Goal: Find specific page/section: Find specific page/section

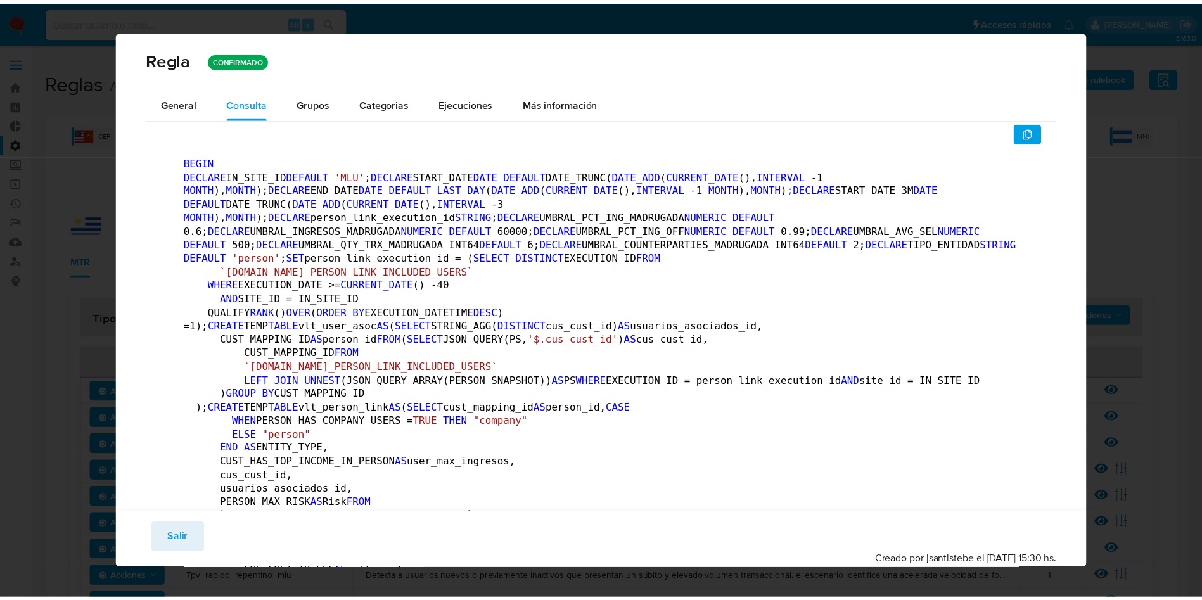
scroll to position [129, 0]
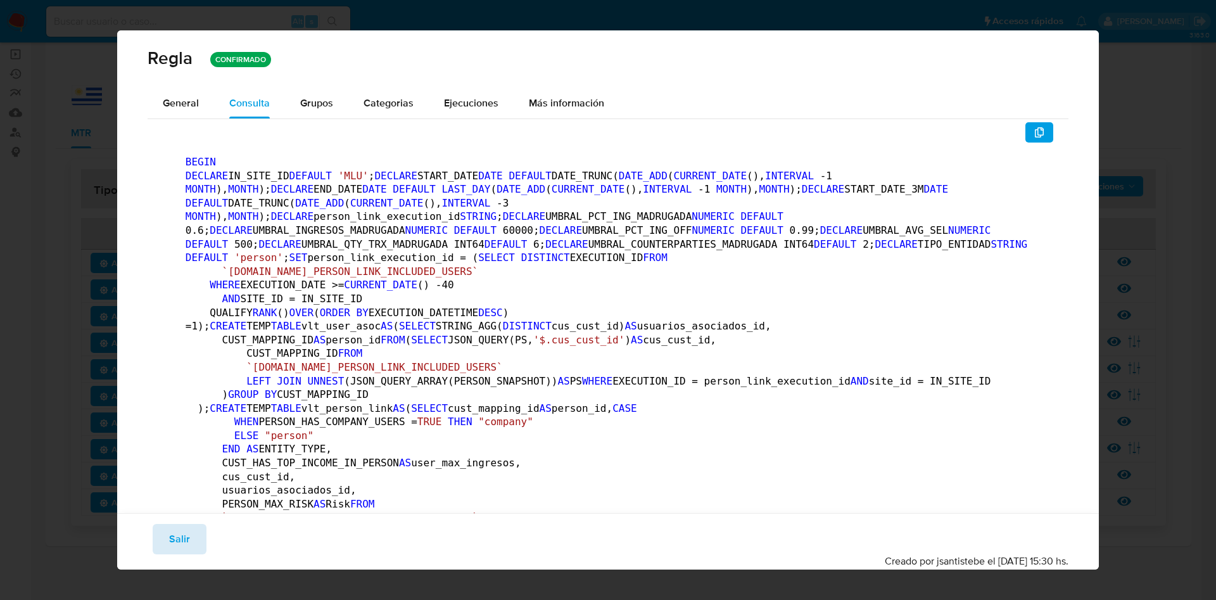
click at [179, 544] on span "Salir" at bounding box center [179, 539] width 21 height 28
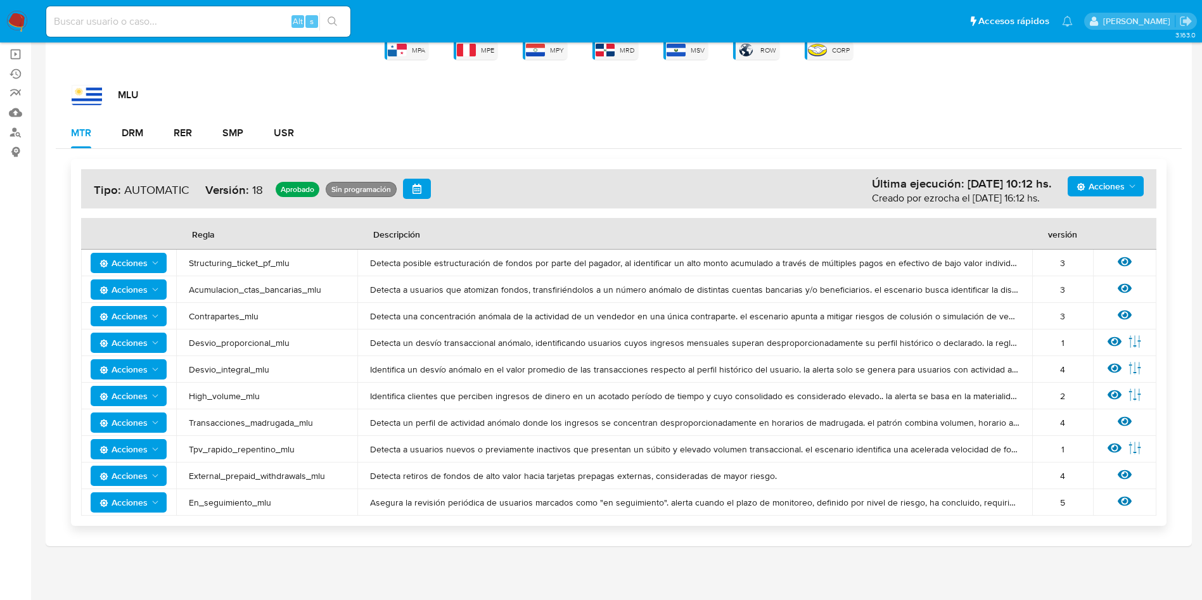
click at [1136, 291] on div "Ver regla" at bounding box center [1124, 289] width 38 height 16
click at [1133, 288] on div "Ver regla" at bounding box center [1124, 289] width 38 height 16
click at [1130, 288] on icon at bounding box center [1124, 289] width 14 height 10
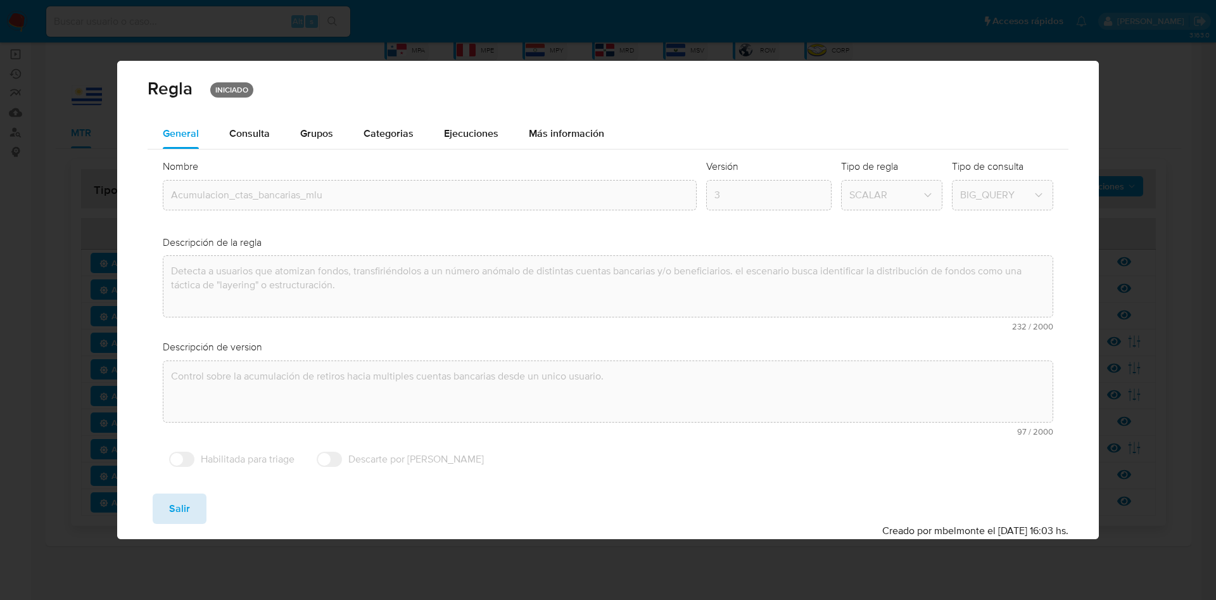
click at [186, 504] on span "Salir" at bounding box center [179, 509] width 21 height 28
type input "1"
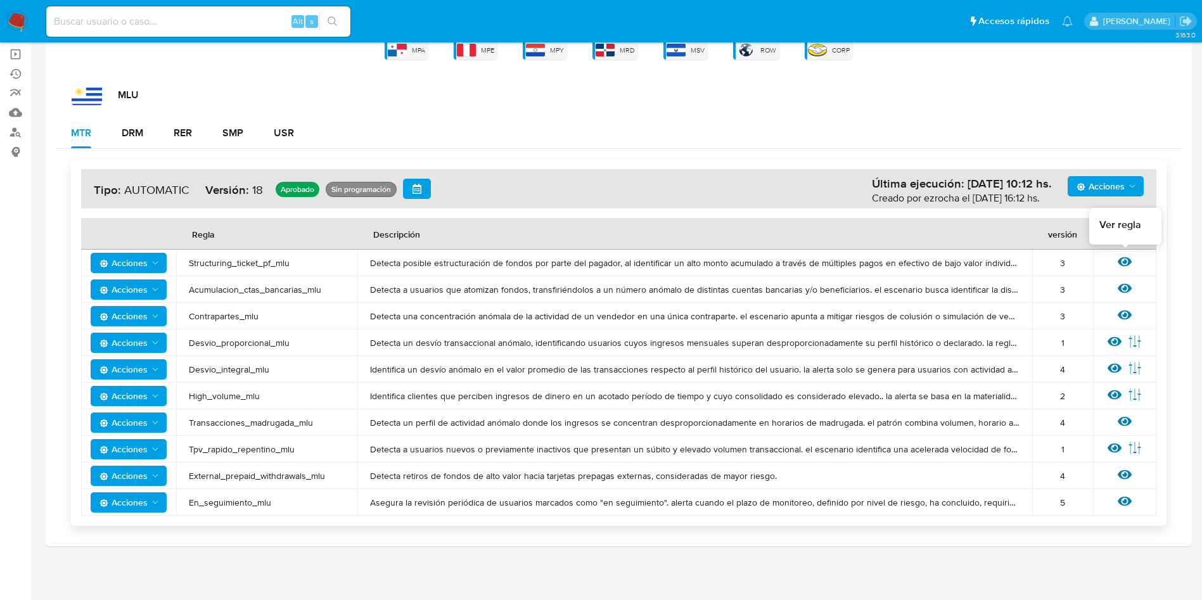
click at [1123, 265] on icon at bounding box center [1124, 262] width 14 height 10
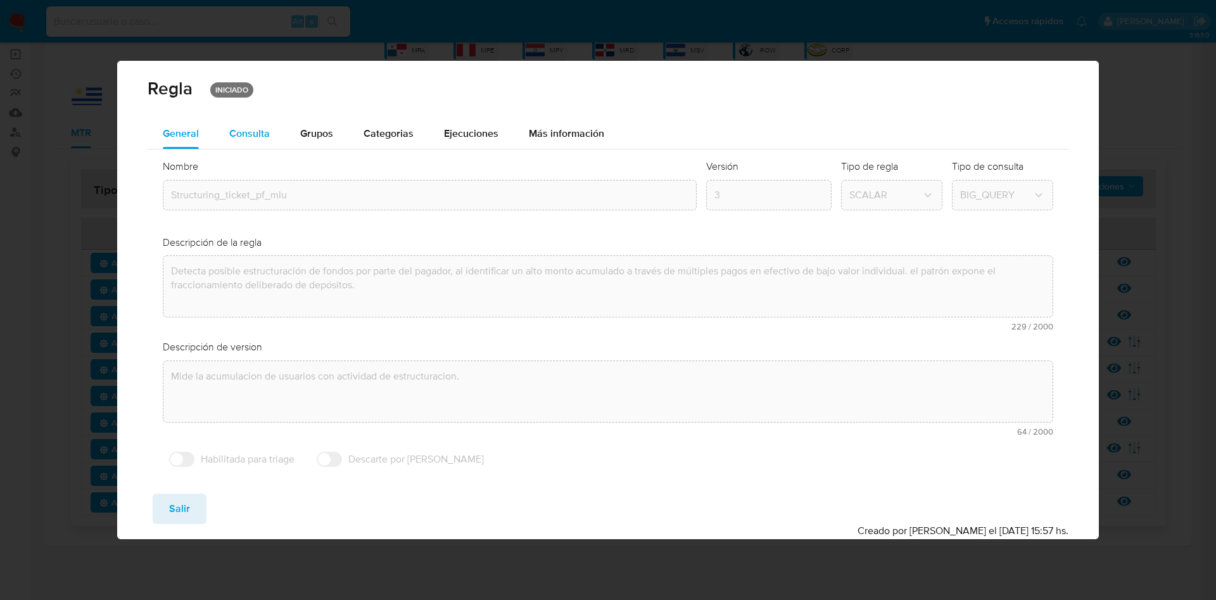
click at [252, 130] on div "Consulta" at bounding box center [249, 134] width 41 height 10
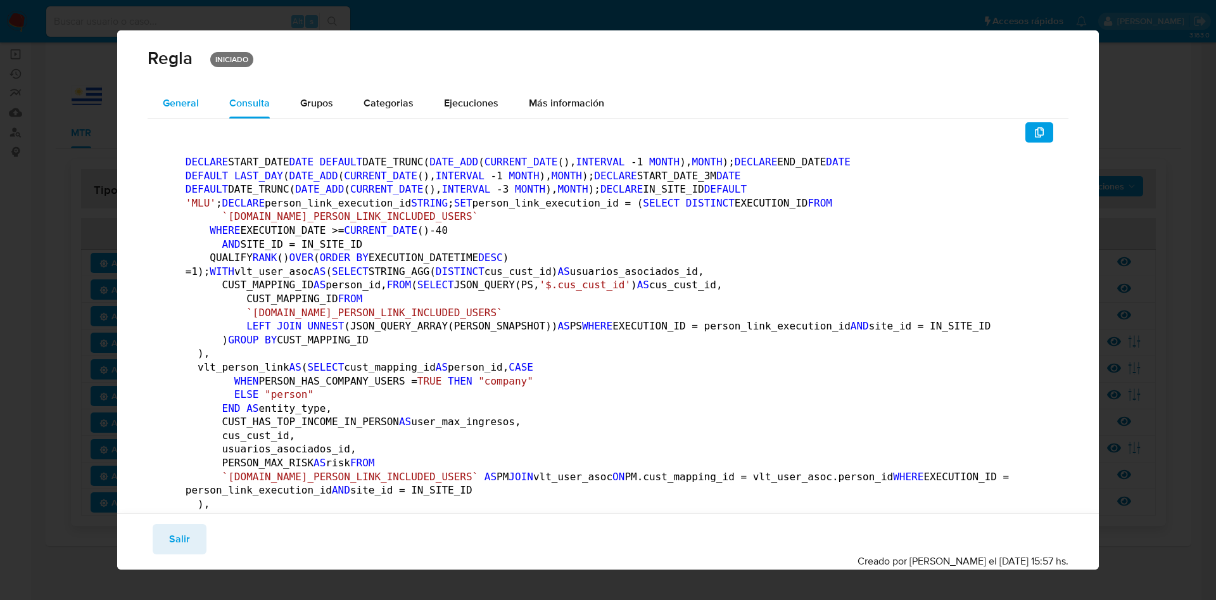
click at [157, 99] on button "General" at bounding box center [181, 103] width 67 height 30
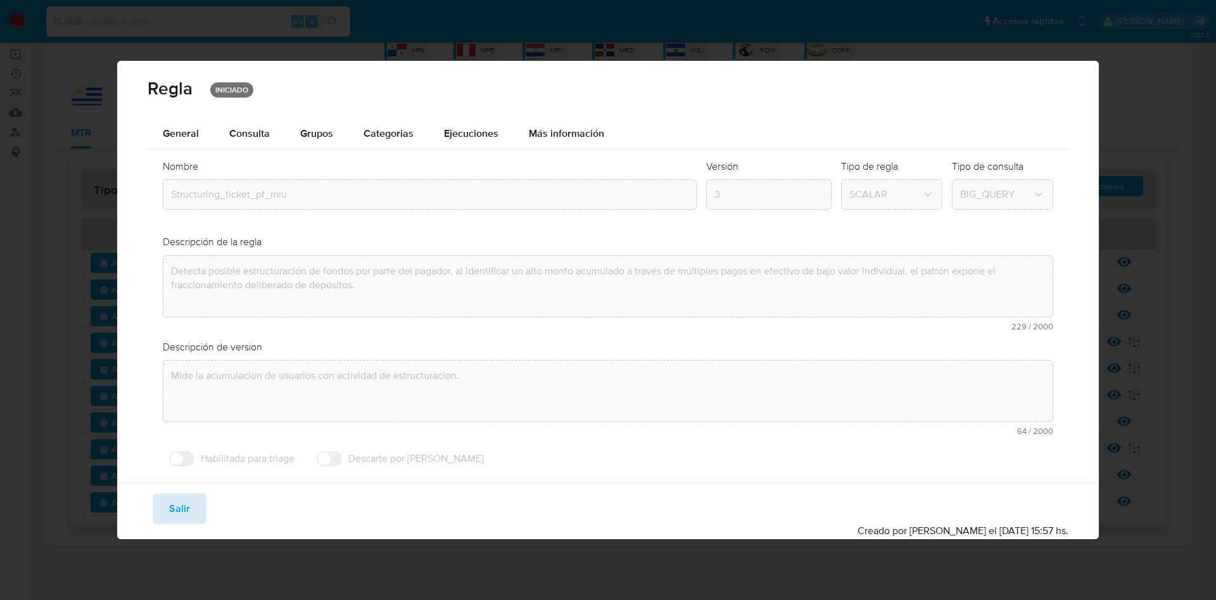
click at [187, 509] on span "Salir" at bounding box center [179, 509] width 21 height 28
type input "1"
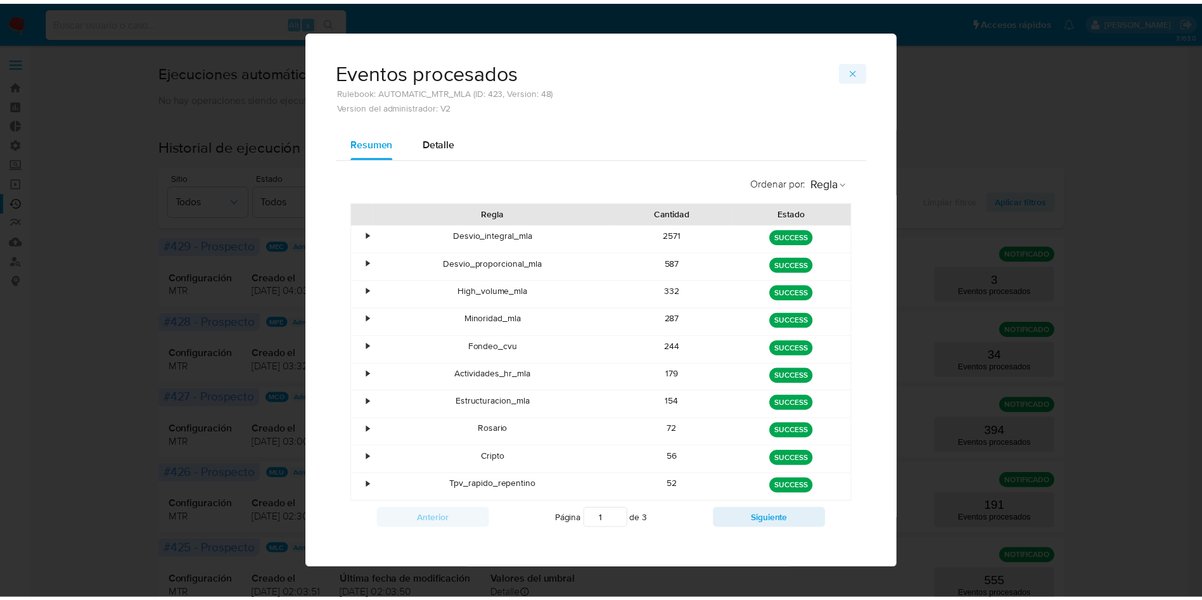
scroll to position [485, 0]
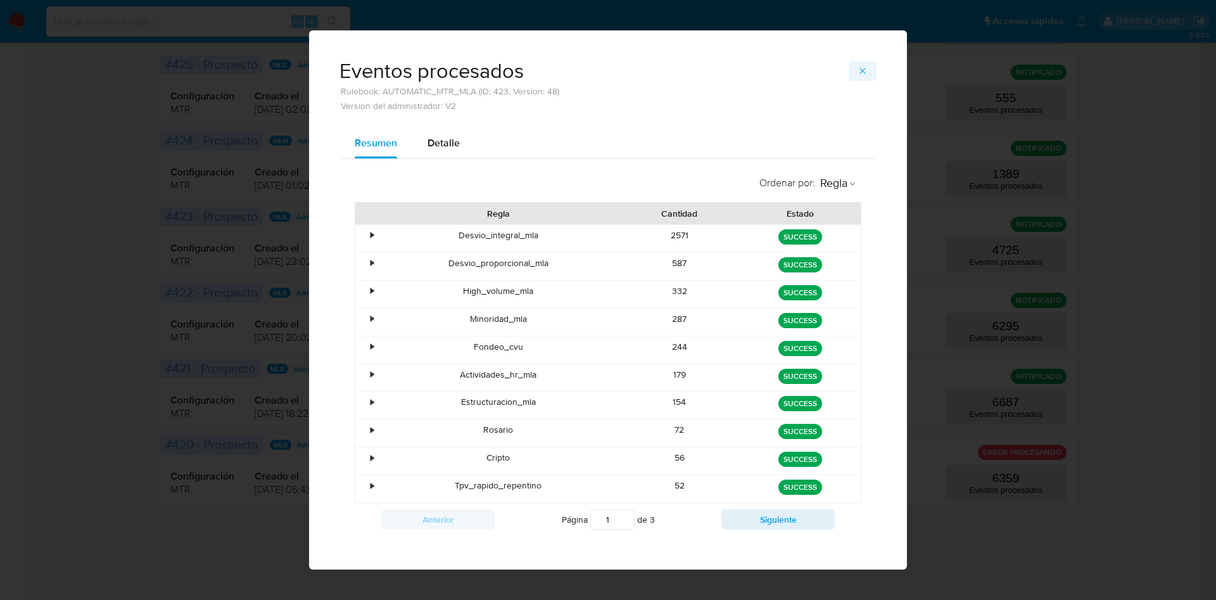
click at [858, 71] on icon "button" at bounding box center [863, 71] width 10 height 10
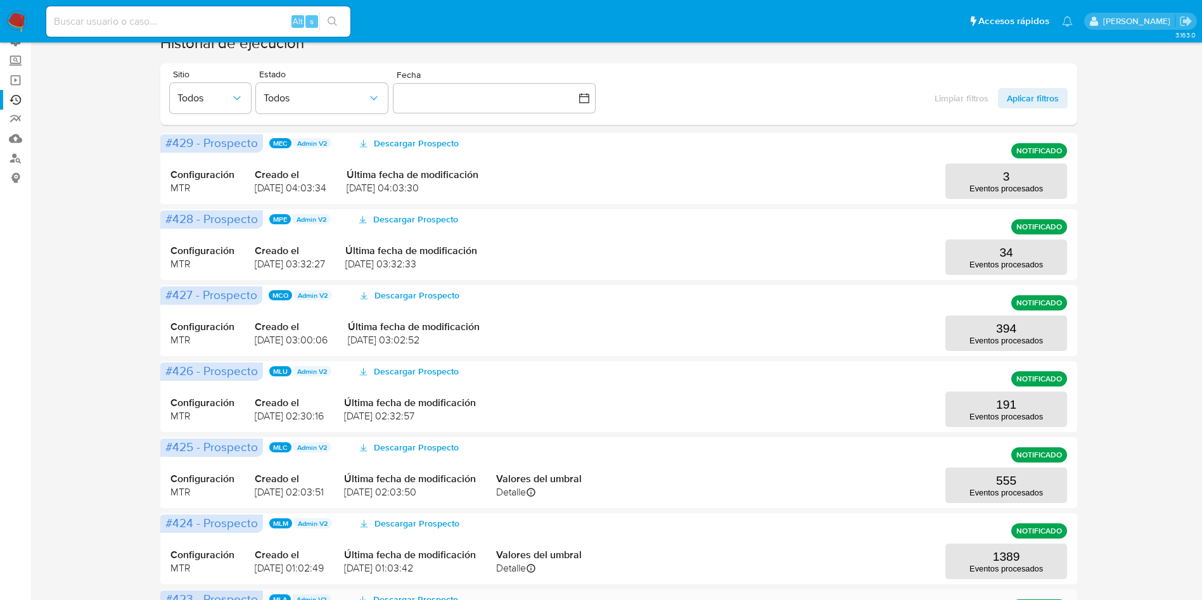
scroll to position [0, 0]
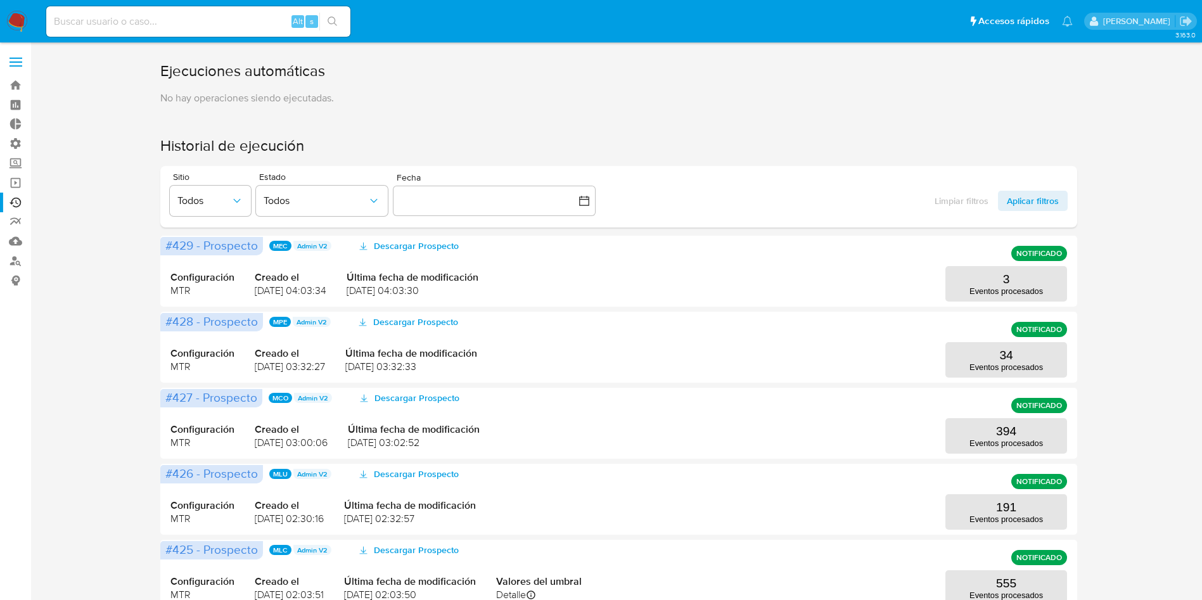
click at [20, 65] on span at bounding box center [16, 66] width 13 height 2
click at [0, 0] on input "checkbox" at bounding box center [0, 0] width 0 height 0
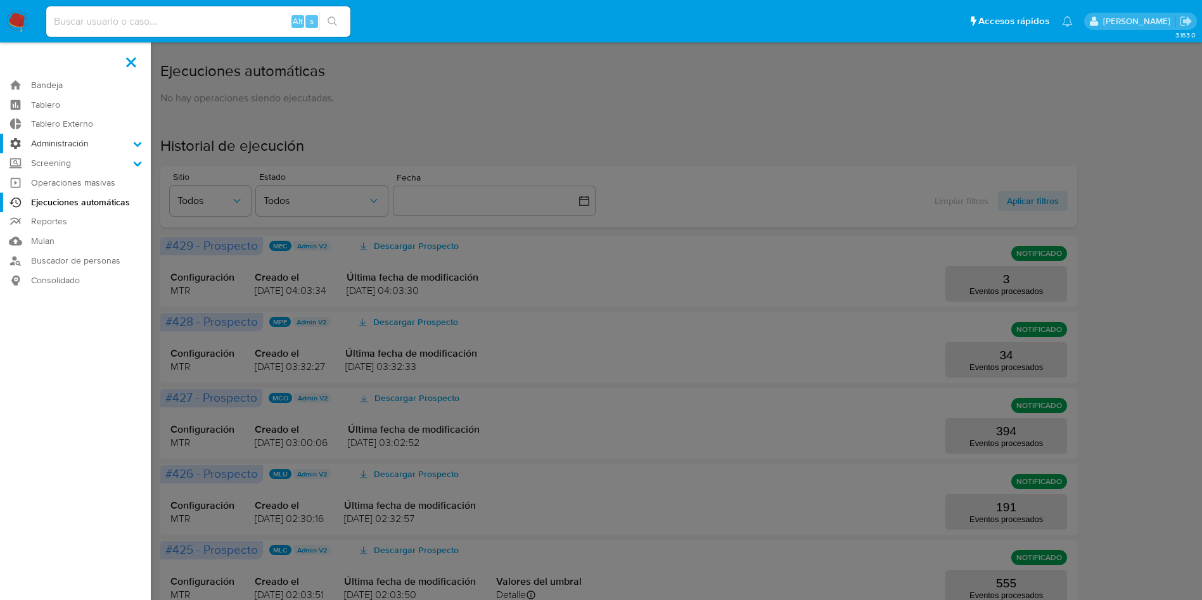
click at [92, 146] on label "Administración" at bounding box center [75, 144] width 151 height 20
click at [0, 0] on input "Administración" at bounding box center [0, 0] width 0 height 0
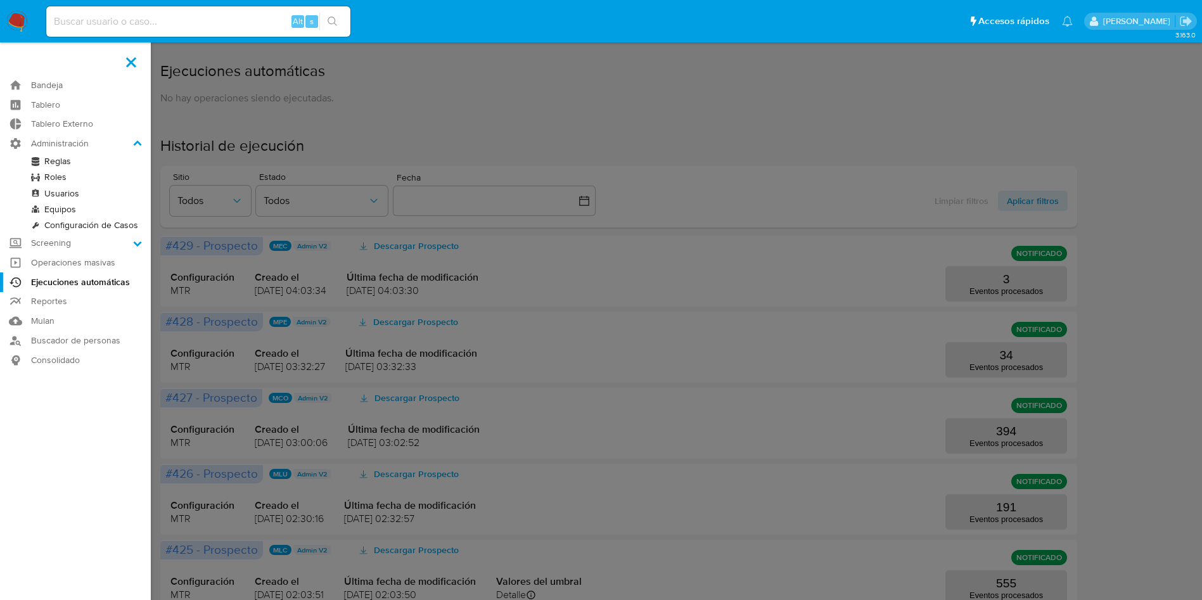
click at [63, 164] on link "Reglas" at bounding box center [75, 161] width 151 height 16
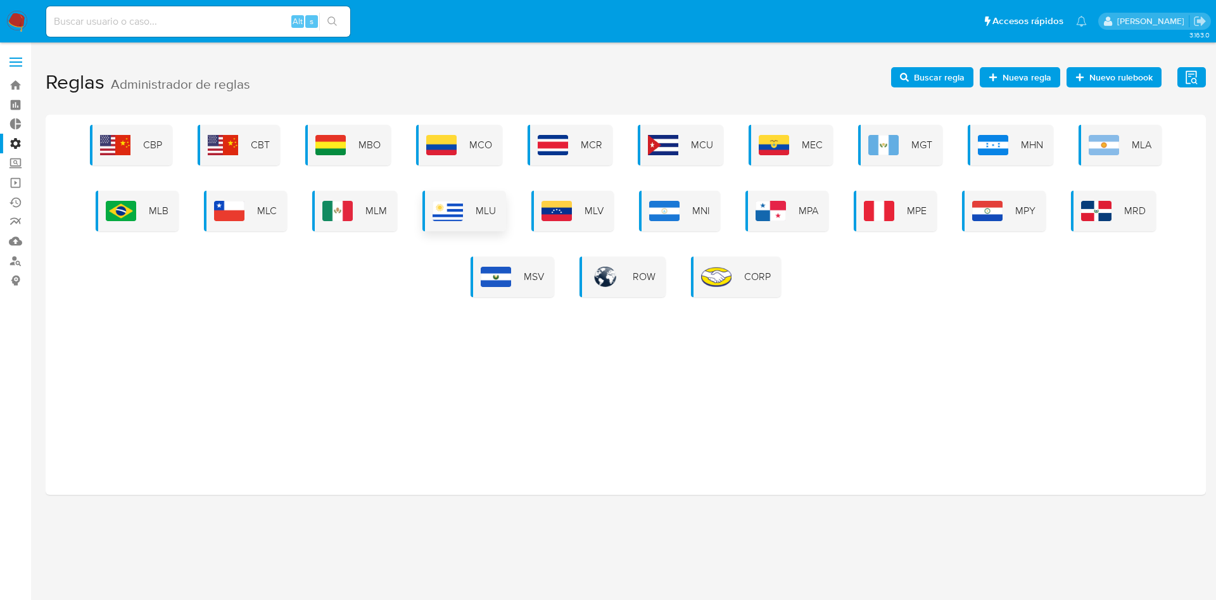
click at [458, 216] on img at bounding box center [448, 211] width 30 height 20
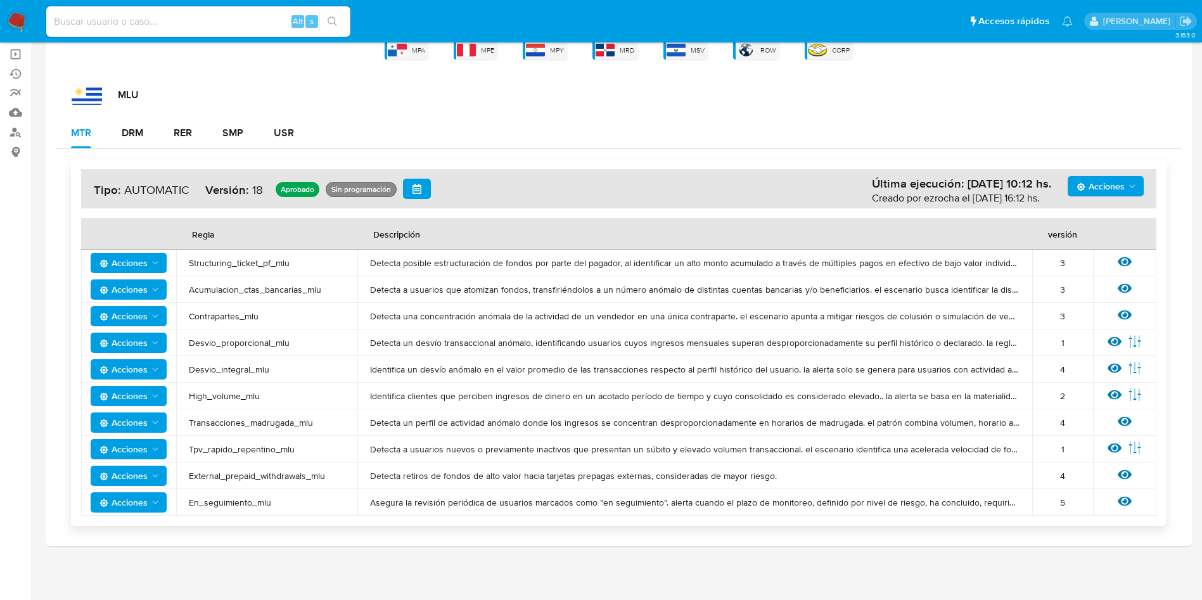
scroll to position [125, 0]
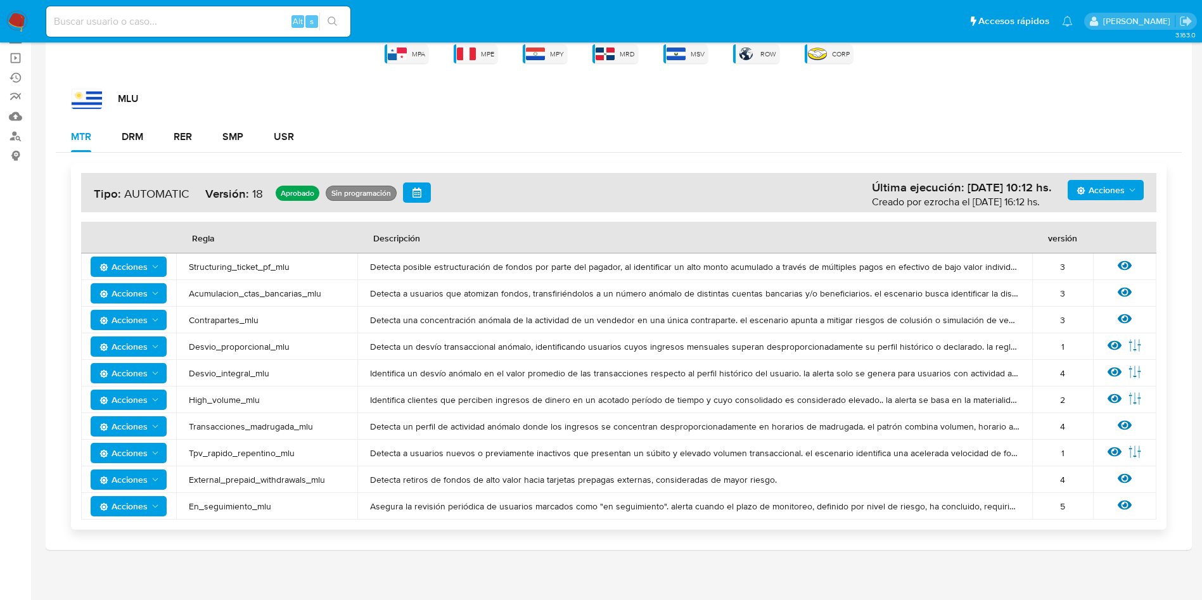
click at [1133, 421] on div "Ver regla" at bounding box center [1124, 426] width 38 height 16
click at [1124, 422] on icon at bounding box center [1124, 425] width 14 height 14
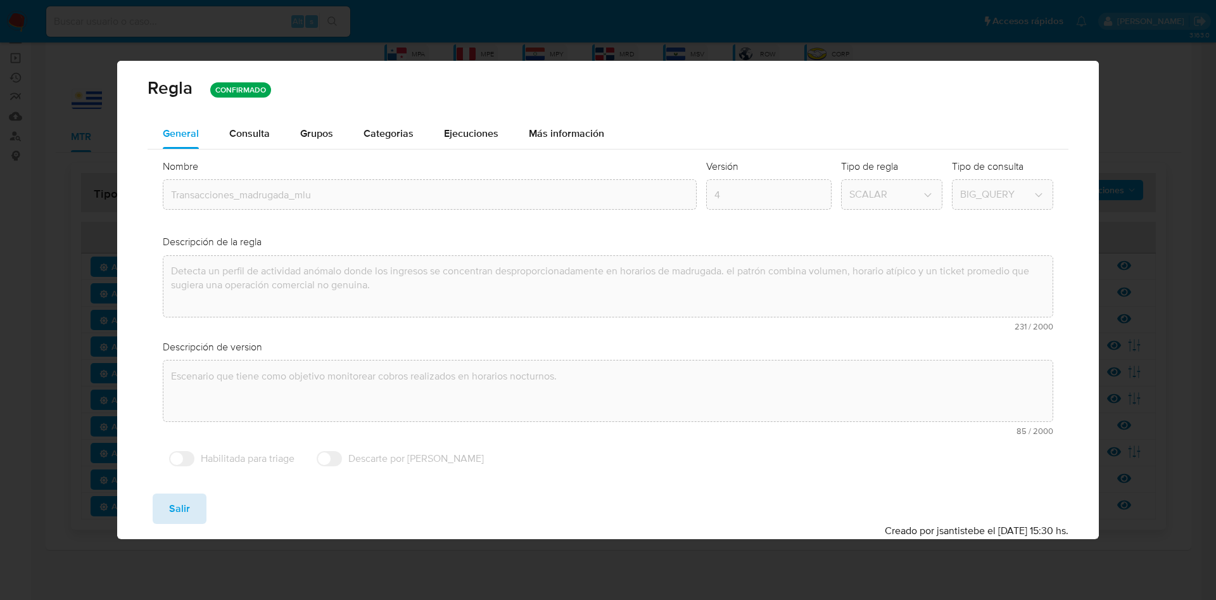
click at [180, 514] on span "Salir" at bounding box center [179, 509] width 21 height 28
type input "1"
